Goal: Information Seeking & Learning: Check status

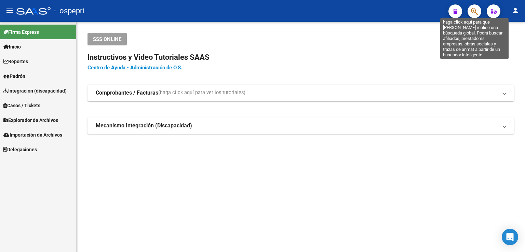
click at [477, 10] on icon "button" at bounding box center [474, 12] width 7 height 8
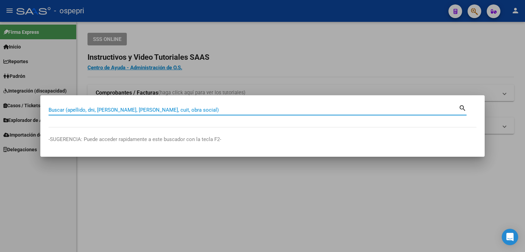
paste input "23890273"
type input "23890273"
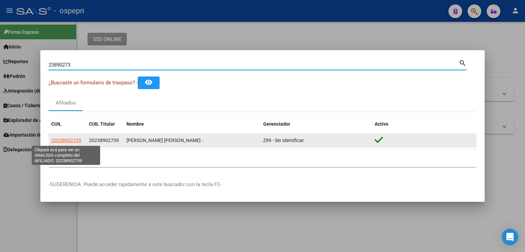
click at [75, 141] on span "20238902739" at bounding box center [66, 140] width 30 height 5
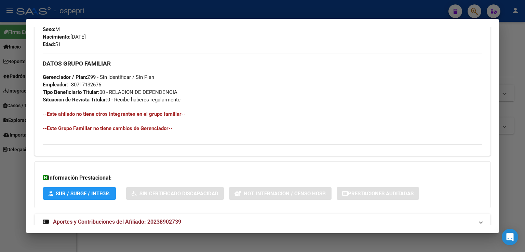
scroll to position [321, 0]
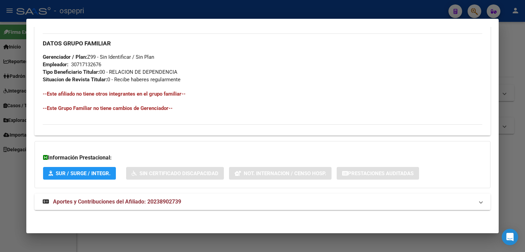
click at [112, 204] on span "Aportes y Contribuciones del Afiliado: 20238902739" at bounding box center [117, 202] width 128 height 6
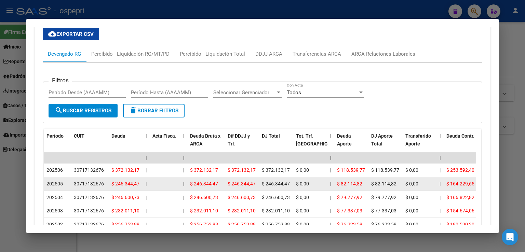
scroll to position [560, 0]
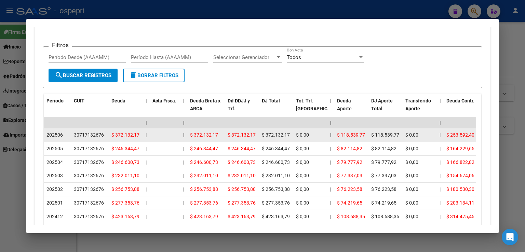
click at [86, 134] on div "30717132676" at bounding box center [89, 135] width 30 height 8
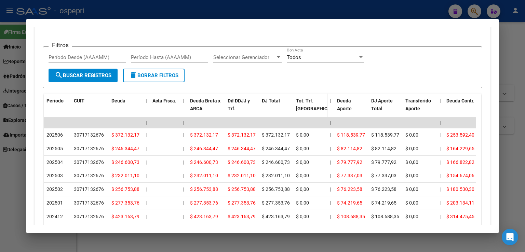
scroll to position [458, 0]
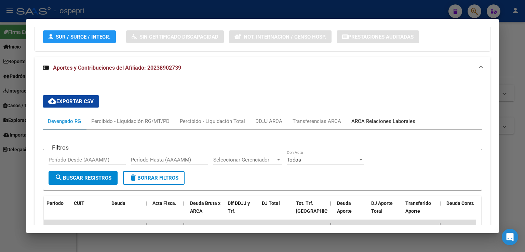
click at [366, 119] on div "ARCA Relaciones Laborales" at bounding box center [383, 122] width 64 height 8
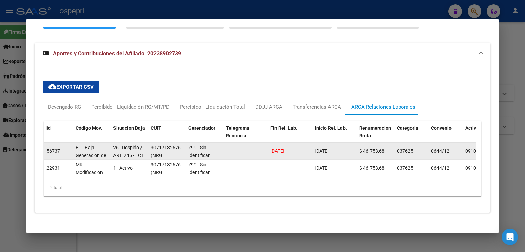
scroll to position [480, 0]
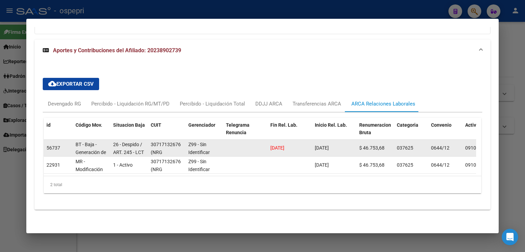
drag, startPoint x: 302, startPoint y: 145, endPoint x: 267, endPoint y: 146, distance: 34.9
click at [268, 146] on datatable-body-cell "[DATE]" at bounding box center [290, 148] width 44 height 17
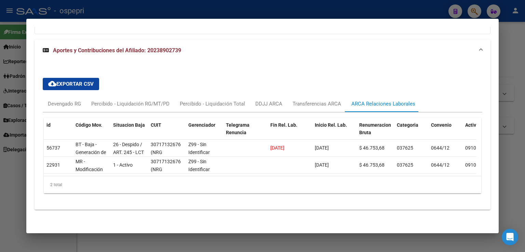
click at [326, 184] on div "2 total" at bounding box center [263, 184] width 438 height 17
drag, startPoint x: 259, startPoint y: 9, endPoint x: 265, endPoint y: 11, distance: 6.7
click at [259, 9] on div at bounding box center [262, 126] width 525 height 252
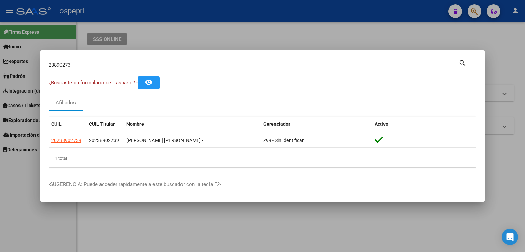
click at [476, 9] on div at bounding box center [262, 126] width 525 height 252
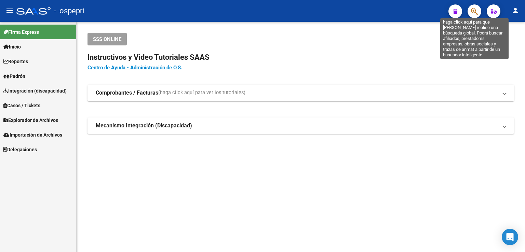
click at [474, 12] on icon "button" at bounding box center [474, 12] width 7 height 8
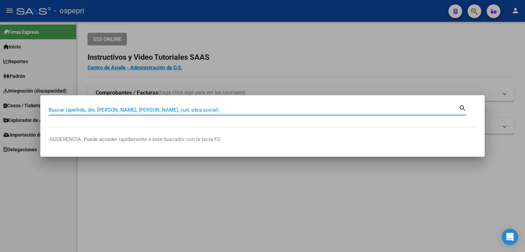
paste input "92441916"
type input "92441916"
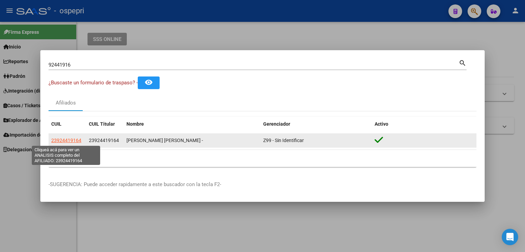
click at [68, 141] on span "23924419164" at bounding box center [66, 140] width 30 height 5
type textarea "23924419164"
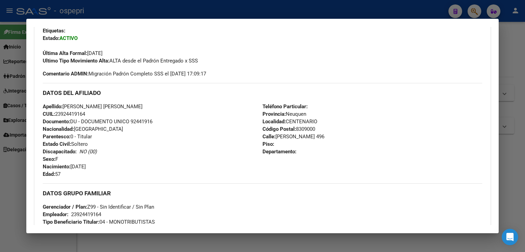
scroll to position [345, 0]
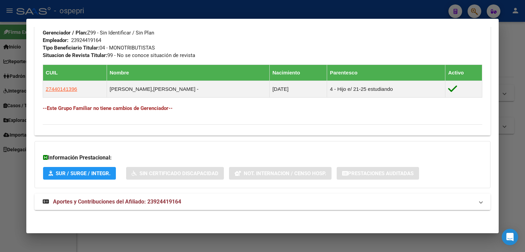
click at [92, 209] on mat-expansion-panel-header "Aportes y Contribuciones del Afiliado: 23924419164" at bounding box center [263, 202] width 456 height 16
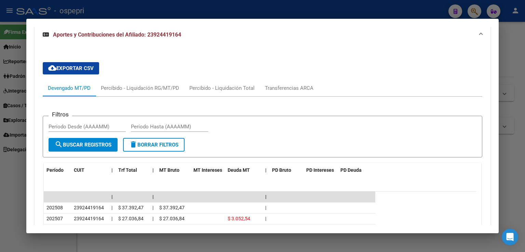
scroll to position [514, 0]
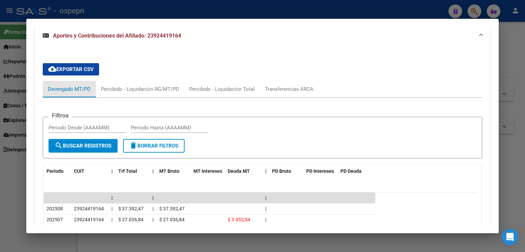
click at [80, 88] on div "Devengado MT/PD" at bounding box center [69, 89] width 43 height 8
click at [109, 80] on div "cloud_download Exportar CSV Devengado MT/PD Percibido - Liquidación RG/MT/PD Pe…" at bounding box center [263, 198] width 440 height 280
click at [293, 90] on div "Transferencias ARCA" at bounding box center [289, 89] width 49 height 8
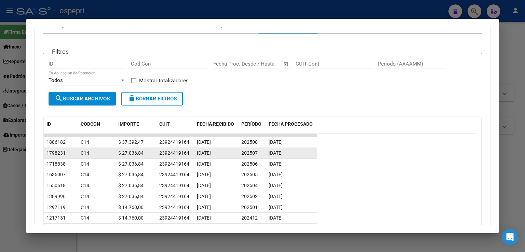
scroll to position [583, 0]
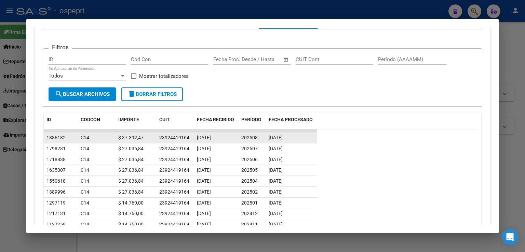
drag, startPoint x: 124, startPoint y: 137, endPoint x: 143, endPoint y: 139, distance: 19.6
click at [143, 139] on div "$ 37.392,47" at bounding box center [136, 138] width 36 height 8
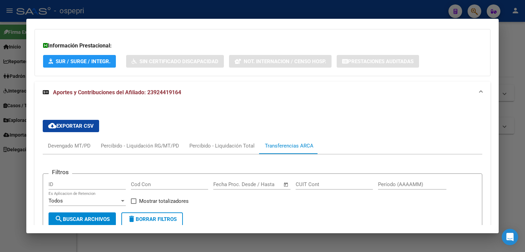
scroll to position [446, 0]
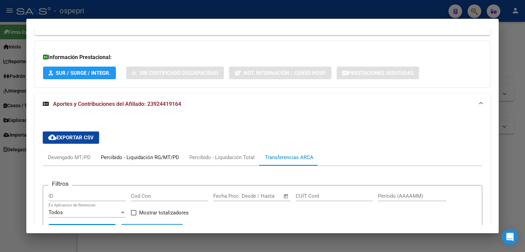
click at [164, 157] on div "Percibido - Liquidación RG/MT/PD" at bounding box center [140, 158] width 78 height 8
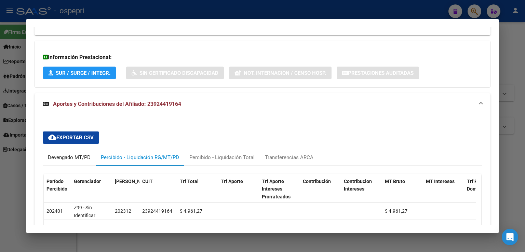
click at [63, 156] on div "Devengado MT/PD" at bounding box center [69, 158] width 43 height 8
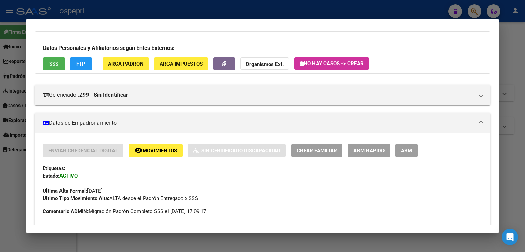
scroll to position [0, 0]
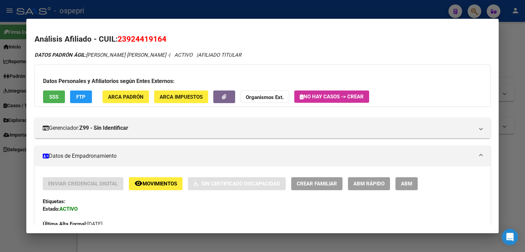
click at [270, 98] on strong "Organismos Ext." at bounding box center [265, 97] width 38 height 6
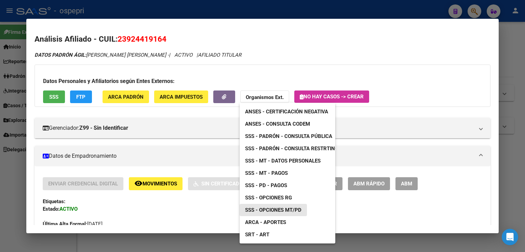
click at [281, 210] on span "SSS - Opciones MT/PD" at bounding box center [273, 210] width 56 height 6
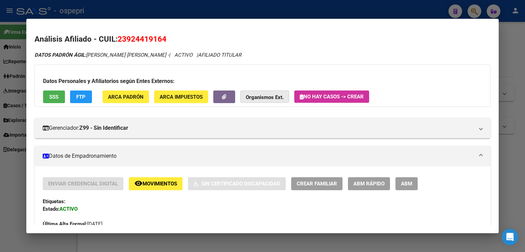
click at [275, 97] on strong "Organismos Ext." at bounding box center [265, 97] width 38 height 6
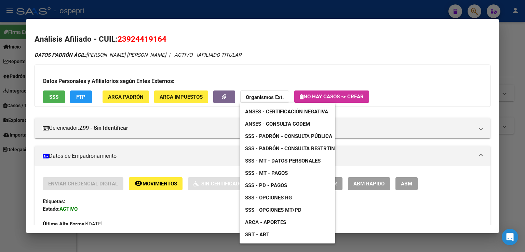
click at [277, 124] on span "ANSES - Consulta CODEM" at bounding box center [277, 124] width 65 height 6
